Goal: Transaction & Acquisition: Purchase product/service

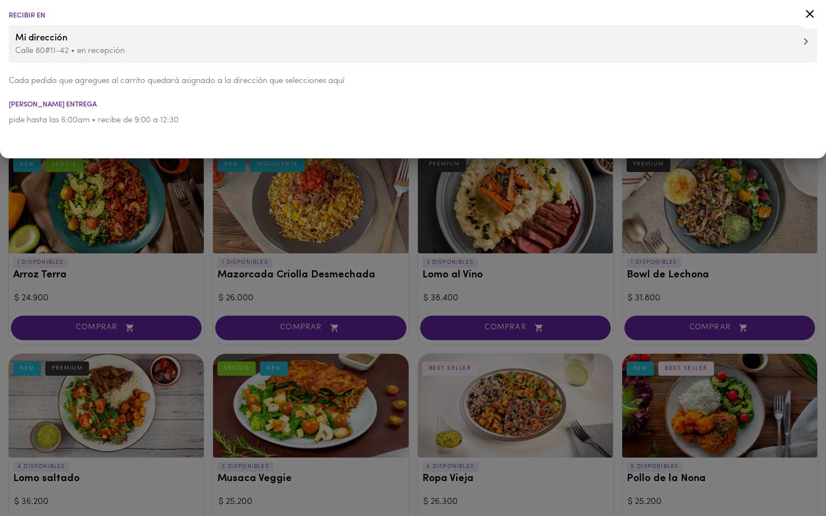
click at [808, 16] on icon at bounding box center [810, 14] width 14 height 14
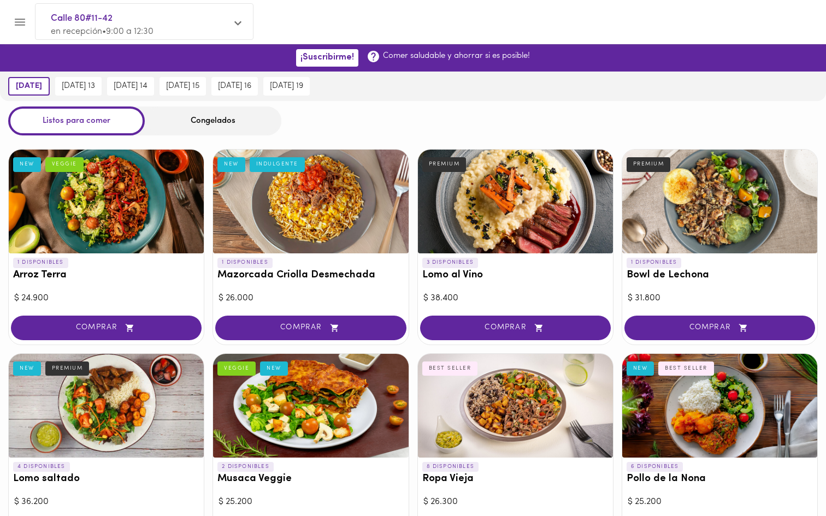
click at [21, 19] on icon "Menu" at bounding box center [20, 22] width 10 height 7
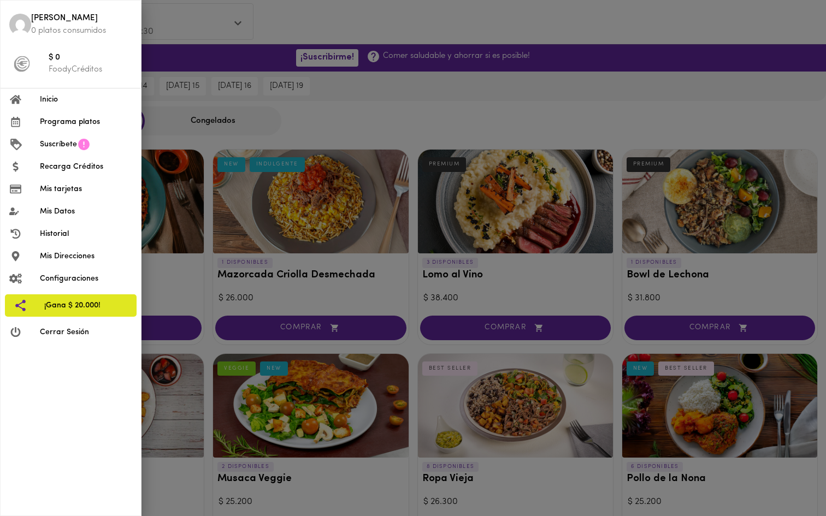
click at [55, 96] on span "Inicio" at bounding box center [86, 99] width 92 height 11
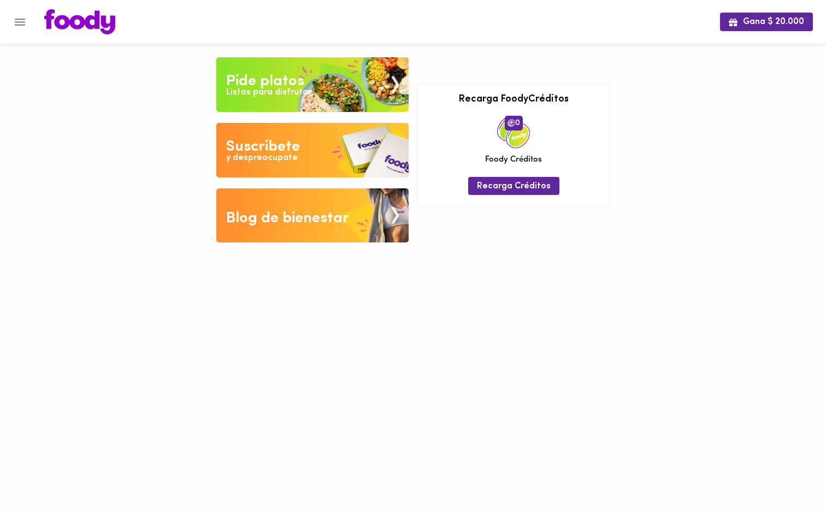
click at [261, 79] on div "Pide platos" at bounding box center [265, 81] width 78 height 22
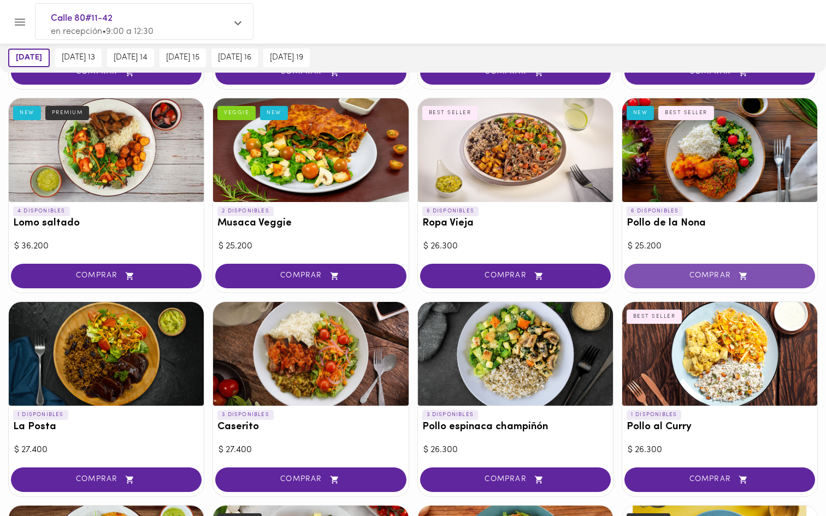
scroll to position [257, 0]
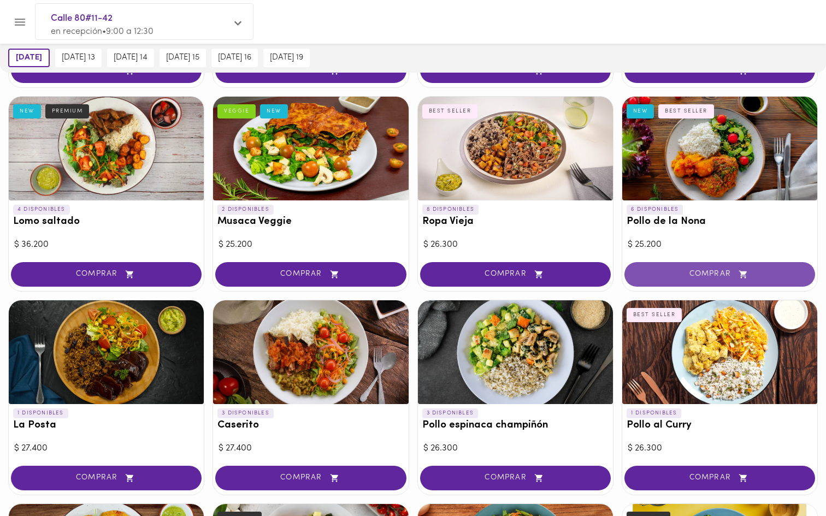
click at [730, 270] on span "COMPRAR" at bounding box center [719, 274] width 163 height 9
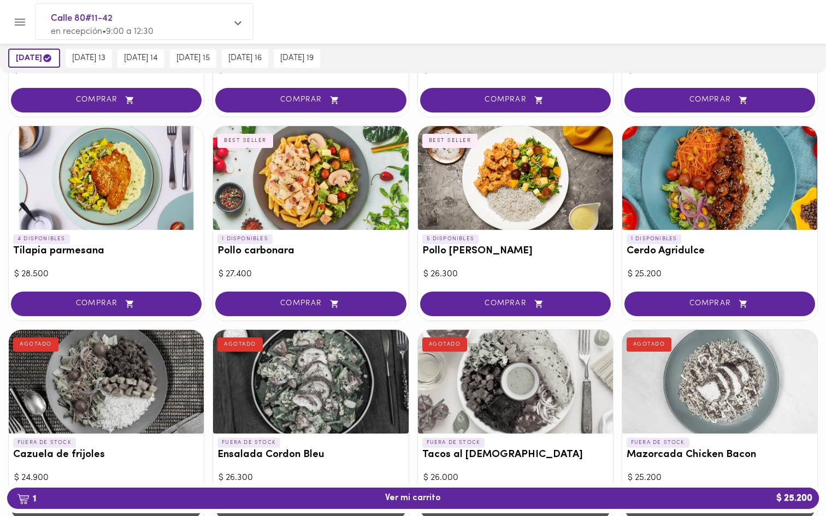
scroll to position [828, 0]
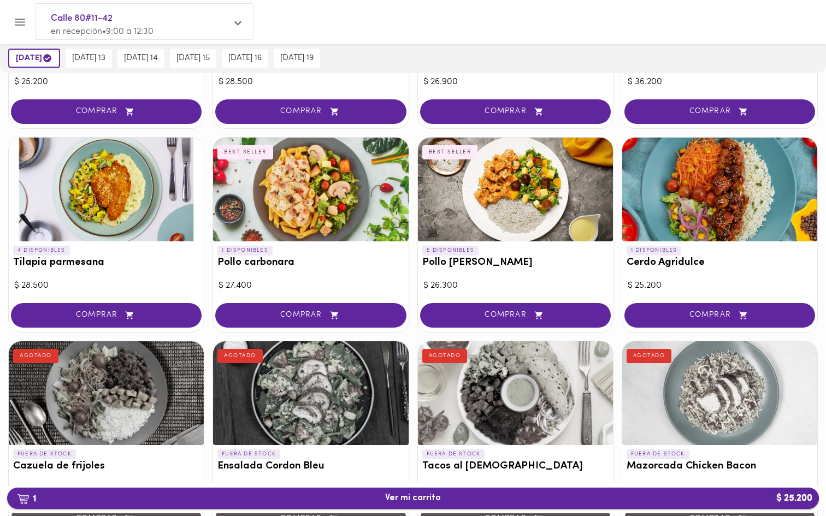
click at [392, 503] on span "1 Ver mi carrito $ 25.200" at bounding box center [413, 498] width 56 height 10
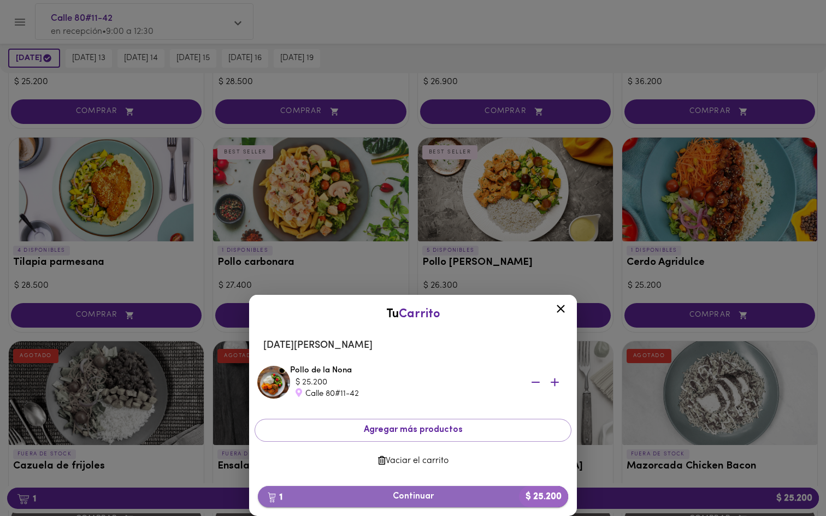
click at [420, 500] on span "1 Continuar $ 25.200" at bounding box center [413, 497] width 293 height 10
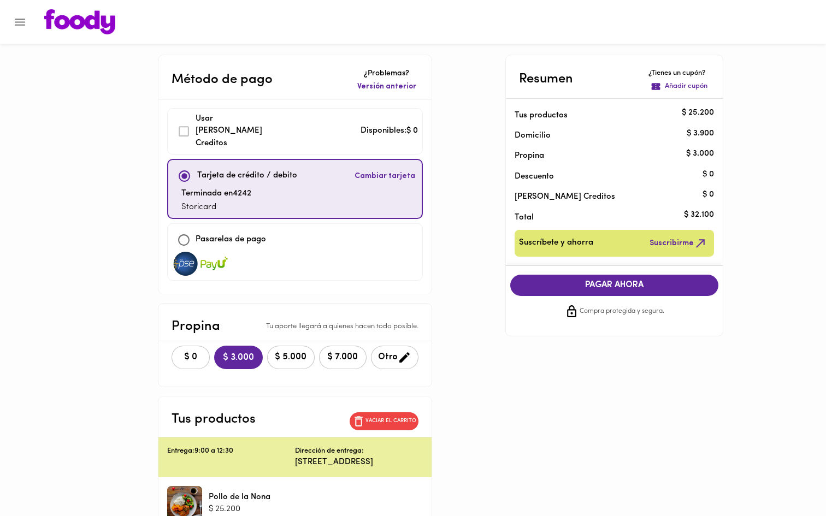
click at [172, 127] on div "Usar Foody Creditos" at bounding box center [221, 131] width 98 height 37
click at [23, 25] on icon "Menu" at bounding box center [20, 22] width 14 height 14
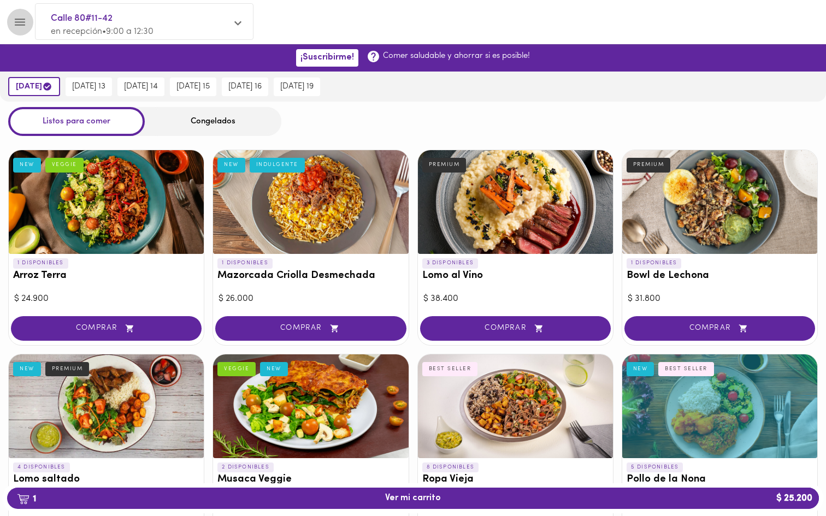
click at [20, 21] on icon "Menu" at bounding box center [20, 22] width 14 height 14
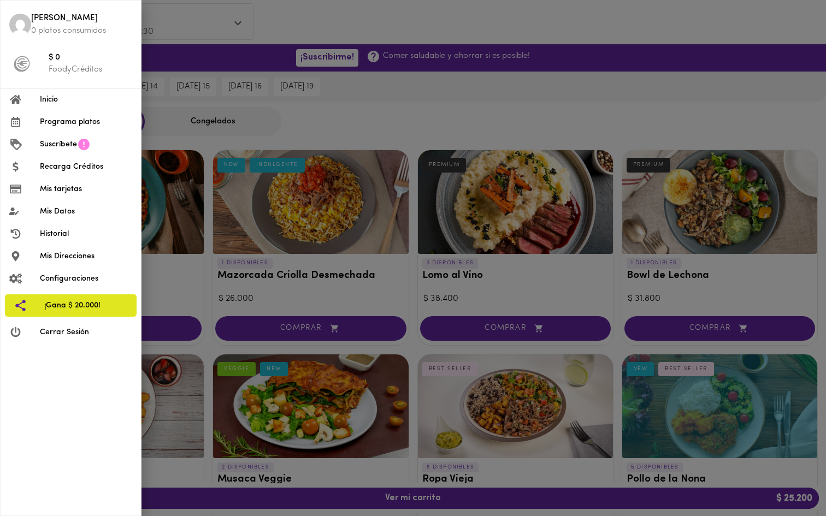
click at [22, 25] on img at bounding box center [20, 25] width 22 height 22
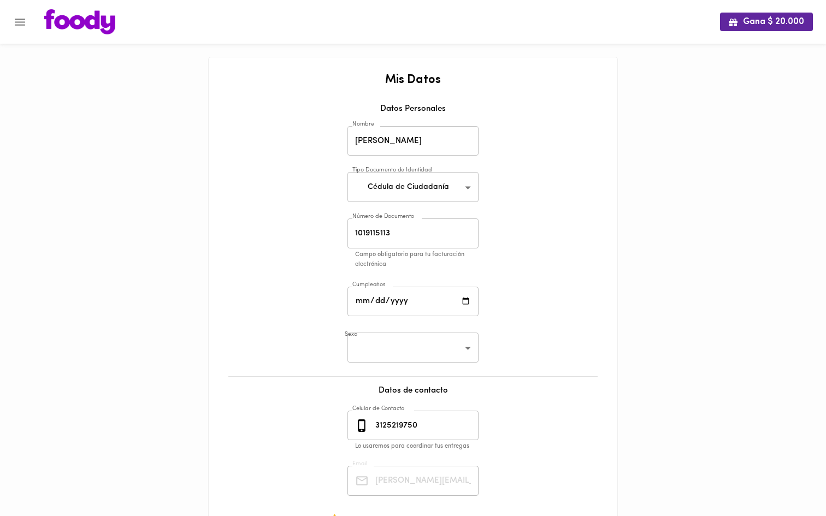
click at [417, 141] on input "[PERSON_NAME]" at bounding box center [412, 141] width 131 height 30
drag, startPoint x: 437, startPoint y: 139, endPoint x: 512, endPoint y: 143, distance: 74.9
click at [512, 143] on div "Mis Datos Datos Personales Nombre [PERSON_NAME] Nombre Tipo Documento de Identi…" at bounding box center [413, 328] width 387 height 508
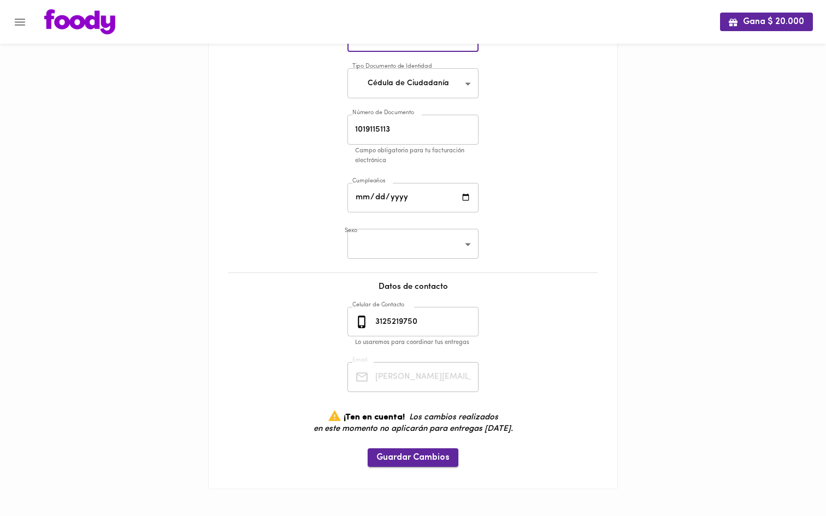
type input "[PERSON_NAME]"
click at [431, 455] on span "Guardar Cambios" at bounding box center [412, 458] width 73 height 10
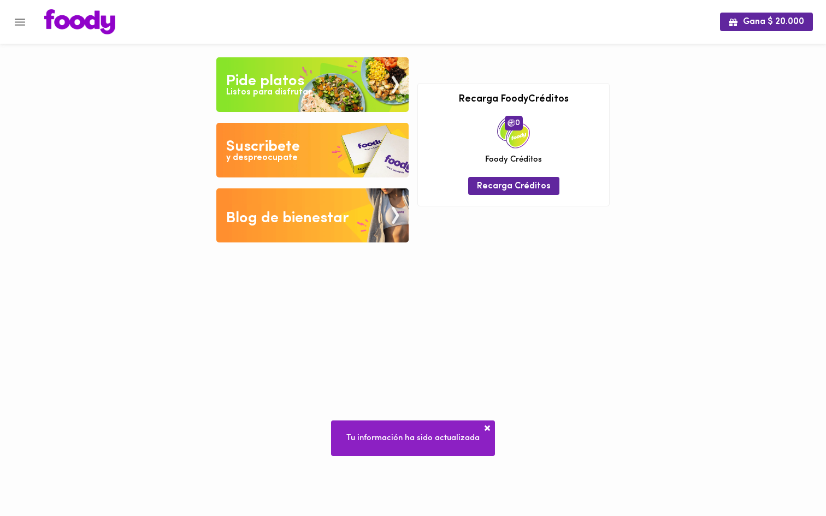
click at [23, 22] on icon "Menu" at bounding box center [20, 22] width 10 height 7
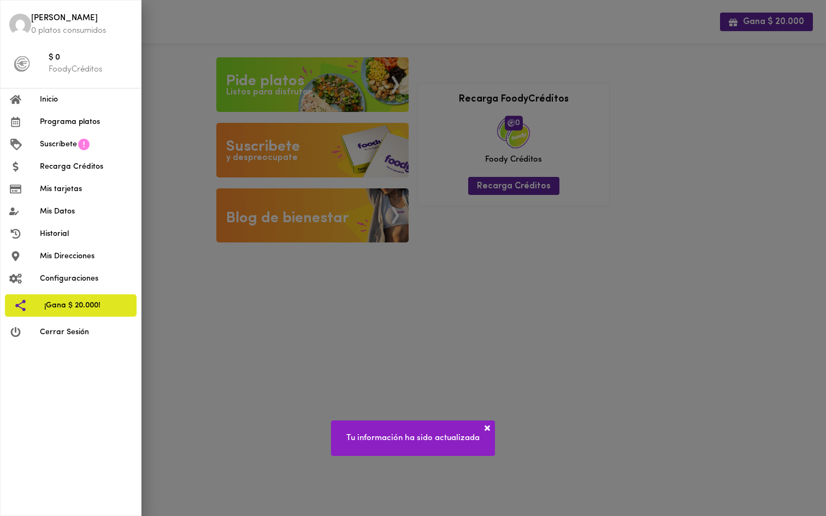
click at [50, 28] on p "0 platos consumidos" at bounding box center [81, 30] width 101 height 11
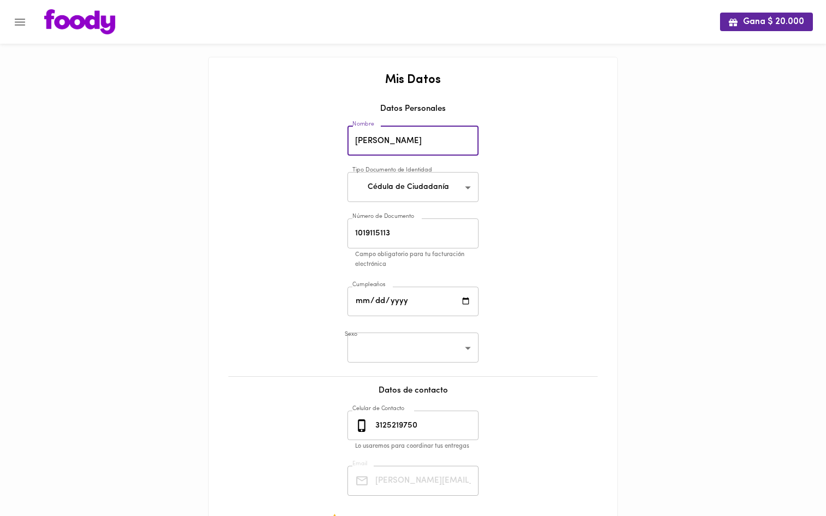
scroll to position [0, 2]
drag, startPoint x: 357, startPoint y: 139, endPoint x: 508, endPoint y: 140, distance: 151.3
click at [508, 146] on div "Mis Datos Datos Personales Nombre [PERSON_NAME] Nombre Tipo Documento de Identi…" at bounding box center [413, 328] width 387 height 508
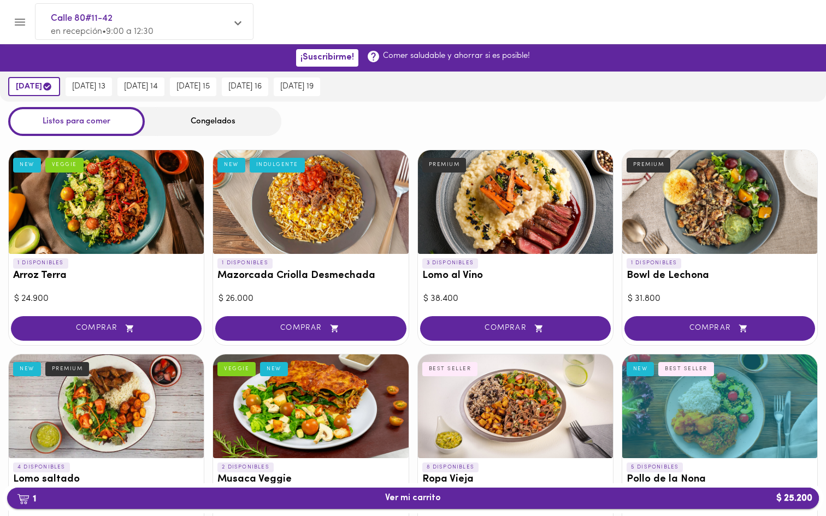
click at [418, 500] on span "1 Ver mi carrito $ 25.200" at bounding box center [413, 498] width 56 height 10
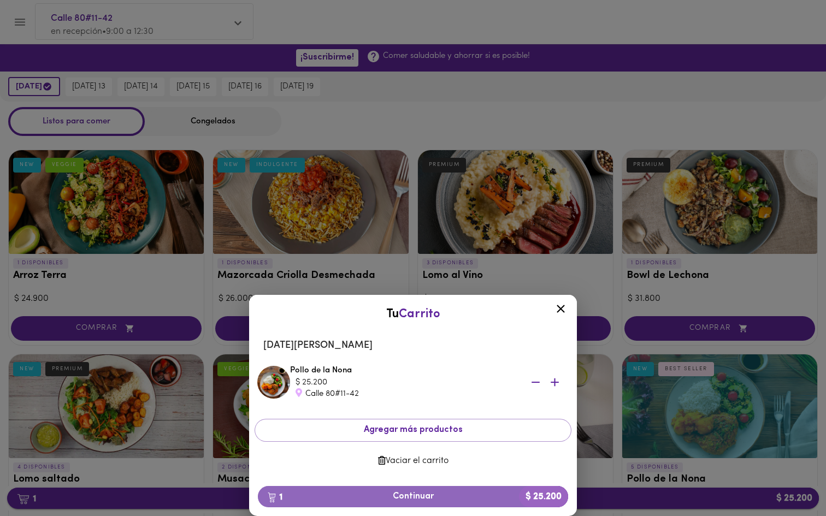
click at [418, 500] on span "1 Continuar $ 25.200" at bounding box center [413, 497] width 293 height 10
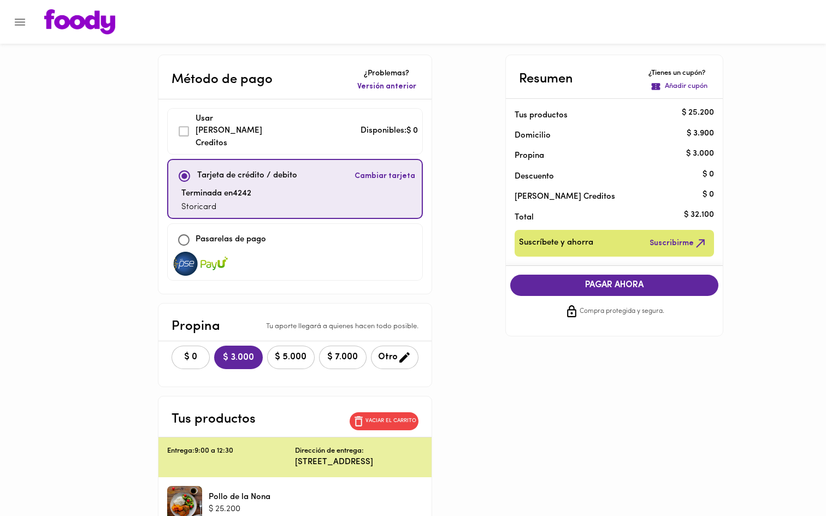
click at [172, 129] on div "Usar Foody Creditos" at bounding box center [221, 131] width 98 height 37
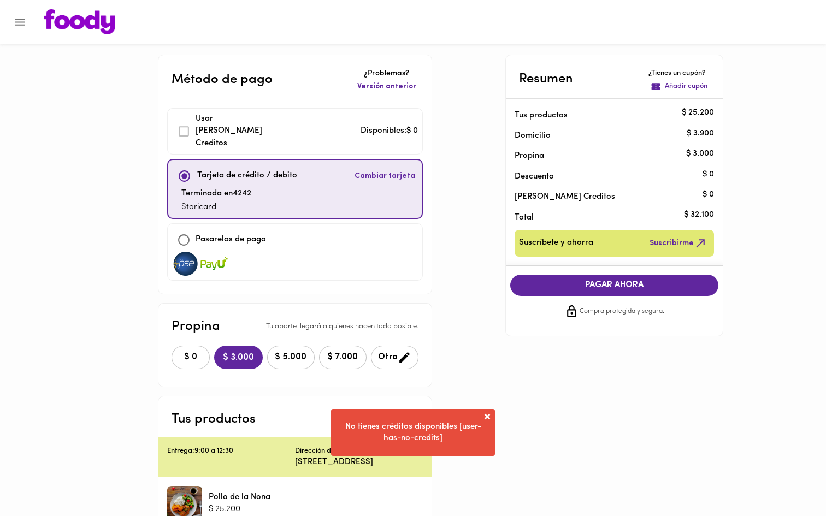
click at [172, 228] on input "checkbox" at bounding box center [183, 239] width 23 height 23
checkbox input "true"
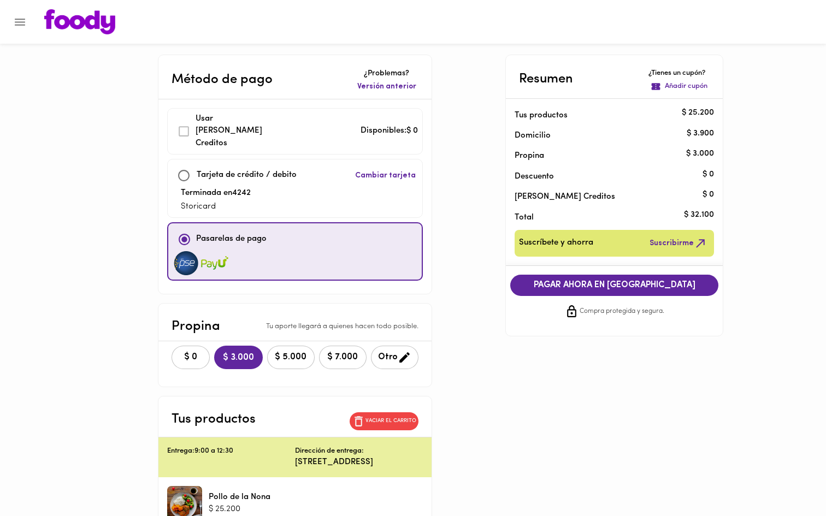
click at [172, 164] on input "checkbox" at bounding box center [183, 175] width 23 height 23
checkbox input "true"
checkbox input "false"
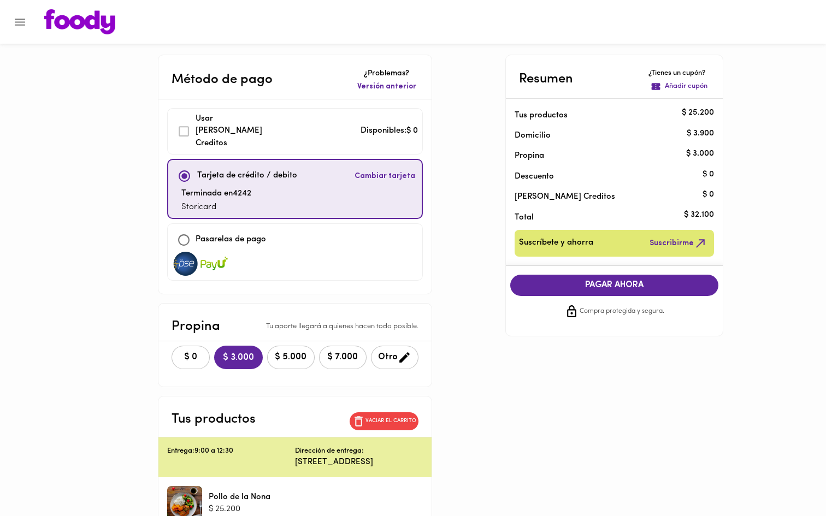
scroll to position [13, 0]
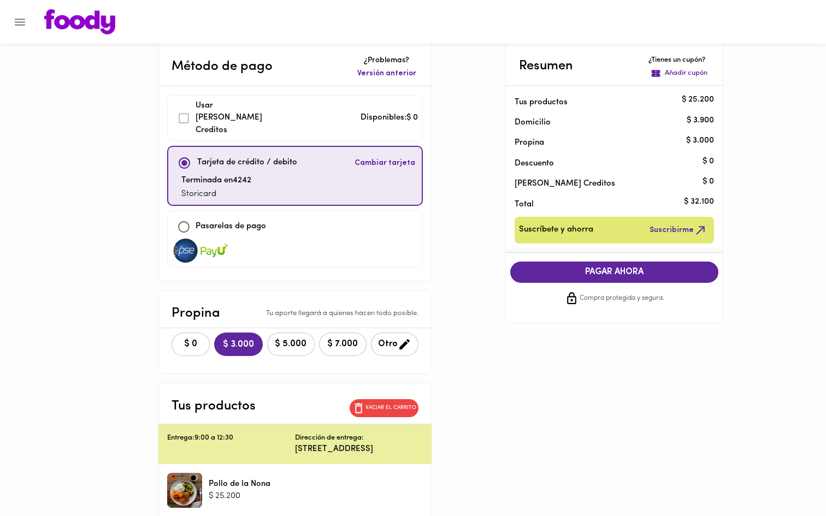
click at [681, 231] on span "Suscribirme" at bounding box center [679, 230] width 58 height 14
